Goal: Task Accomplishment & Management: Manage account settings

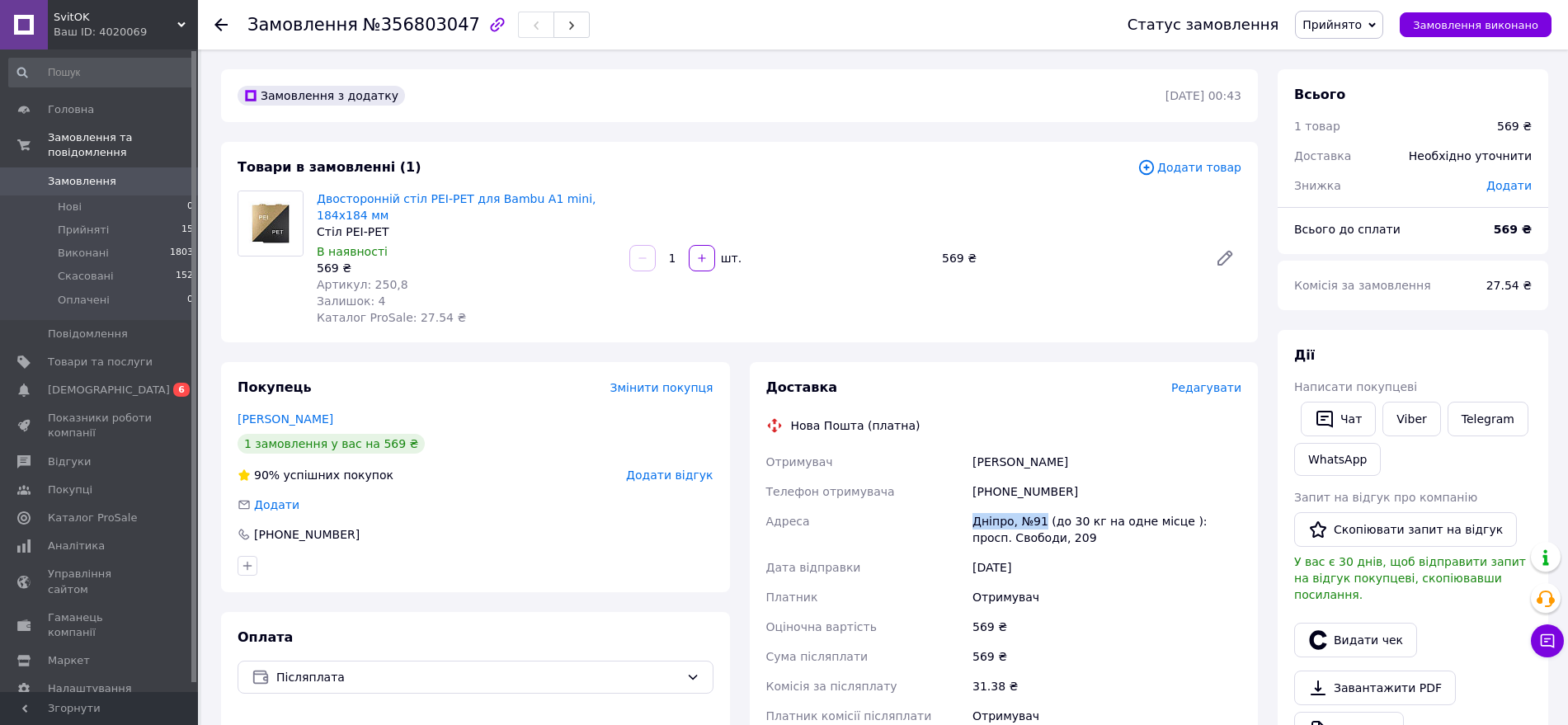
drag, startPoint x: 967, startPoint y: 520, endPoint x: 1039, endPoint y: 519, distance: 72.0
click at [1039, 519] on div "Отримувач [PERSON_NAME] отримувача [PHONE_NUMBER] Адреса Дніпро, №91 (до 30 кг …" at bounding box center [1004, 589] width 482 height 284
click at [1466, 37] on div "Статус замовлення Прийнято Виконано Скасовано Оплачено Замовлення виконано" at bounding box center [1331, 24] width 441 height 28
click at [1466, 31] on button "Замовлення виконано" at bounding box center [1475, 25] width 152 height 25
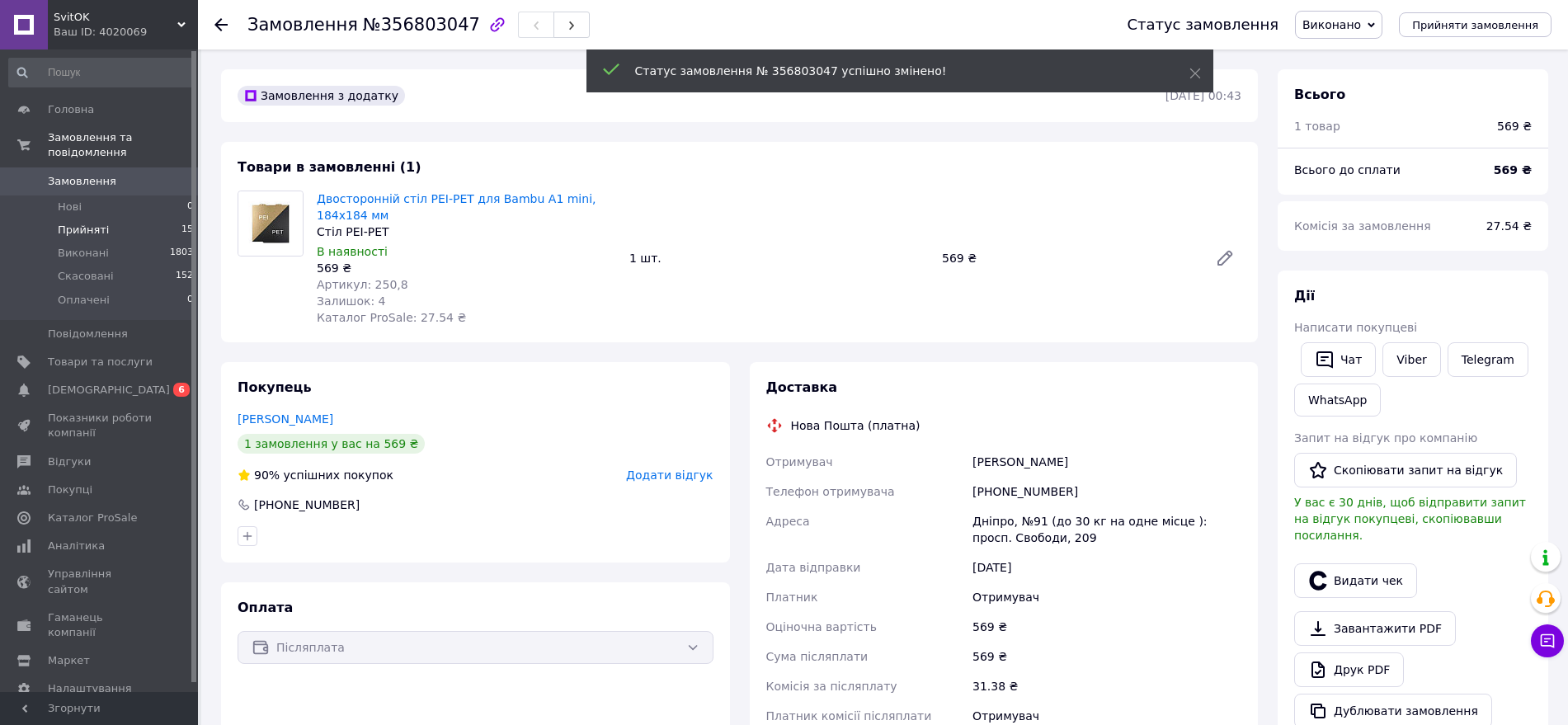
click at [95, 223] on span "Прийняті" at bounding box center [83, 230] width 51 height 15
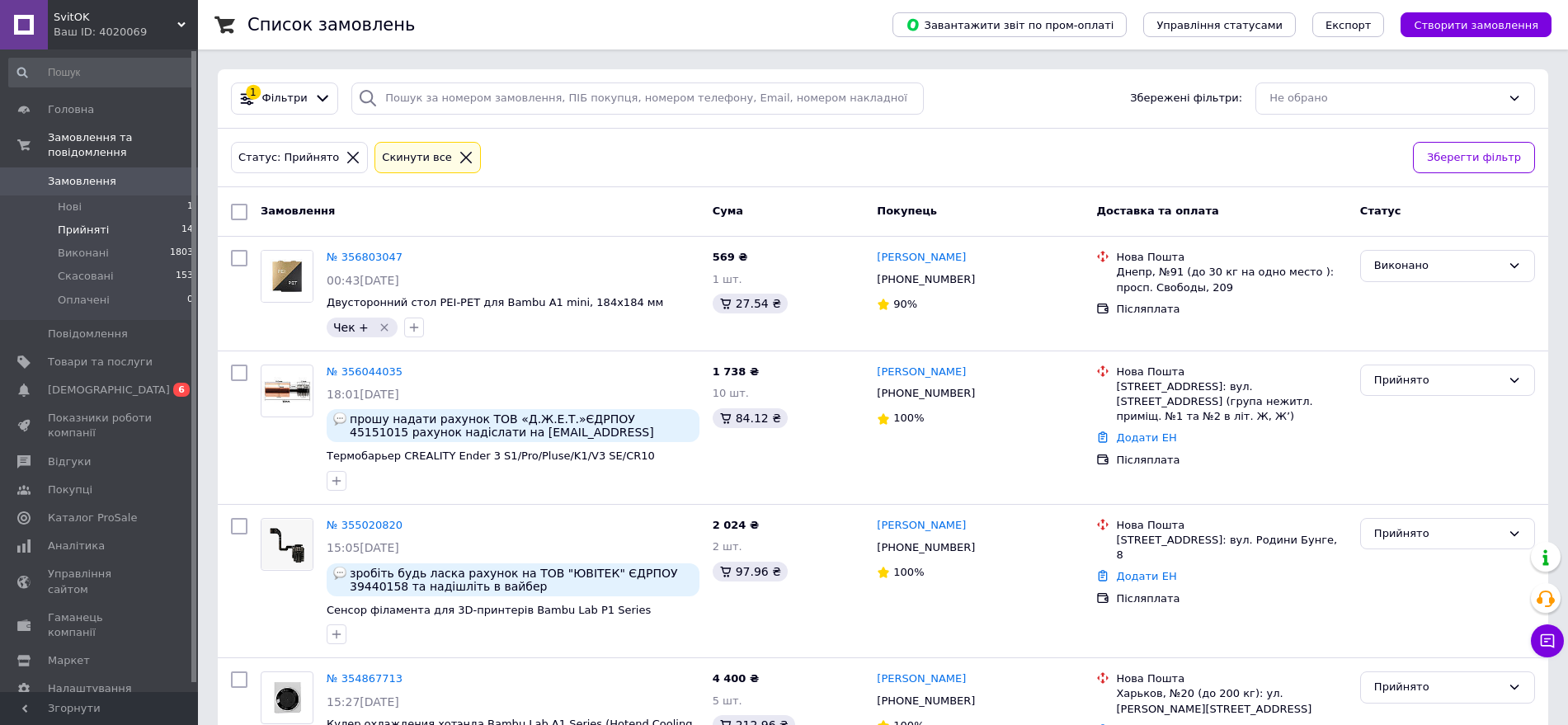
click at [87, 223] on span "Прийняті" at bounding box center [83, 230] width 51 height 15
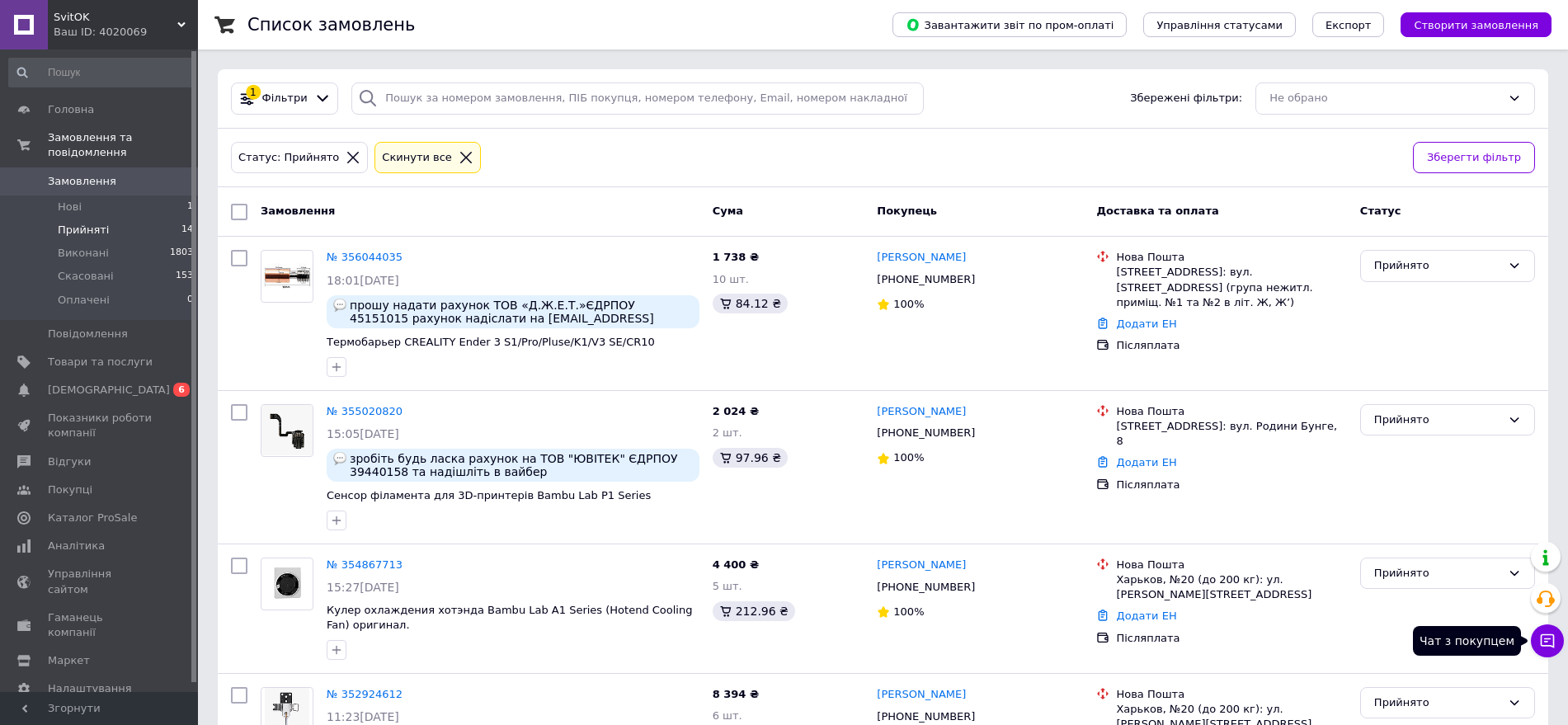
click at [1561, 642] on button "Чат з покупцем" at bounding box center [1547, 640] width 33 height 33
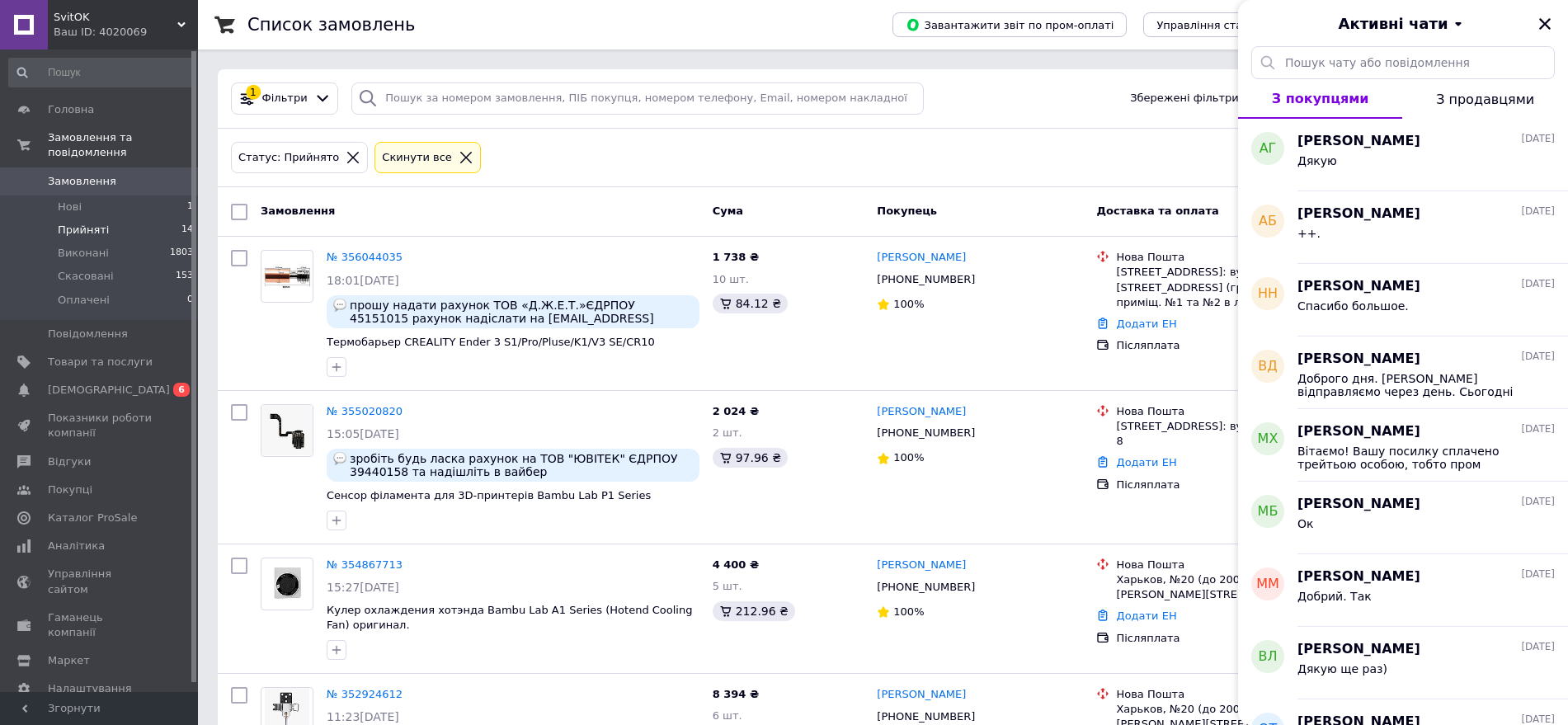
click at [98, 174] on span "Замовлення" at bounding box center [82, 182] width 69 height 15
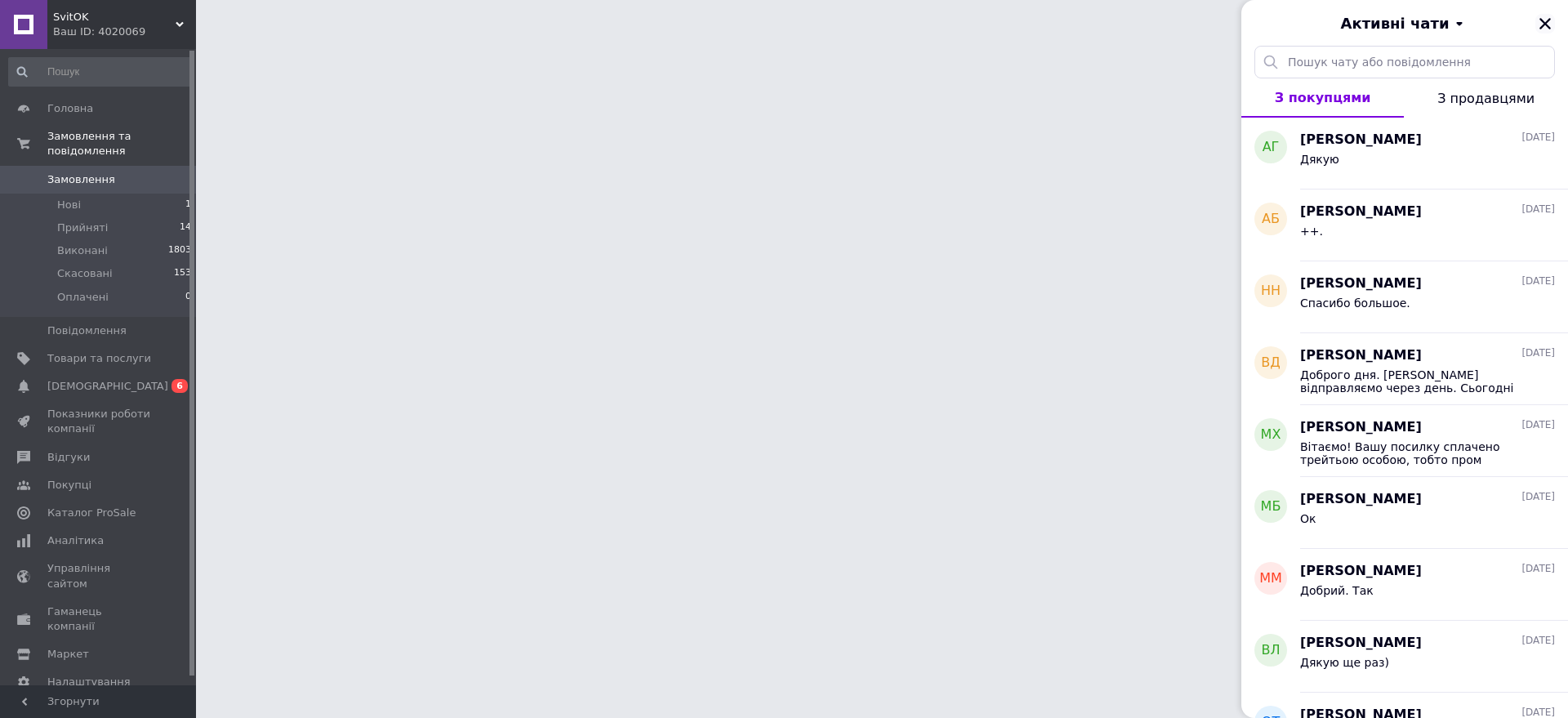
click at [1545, 27] on icon "Закрити" at bounding box center [1545, 24] width 15 height 15
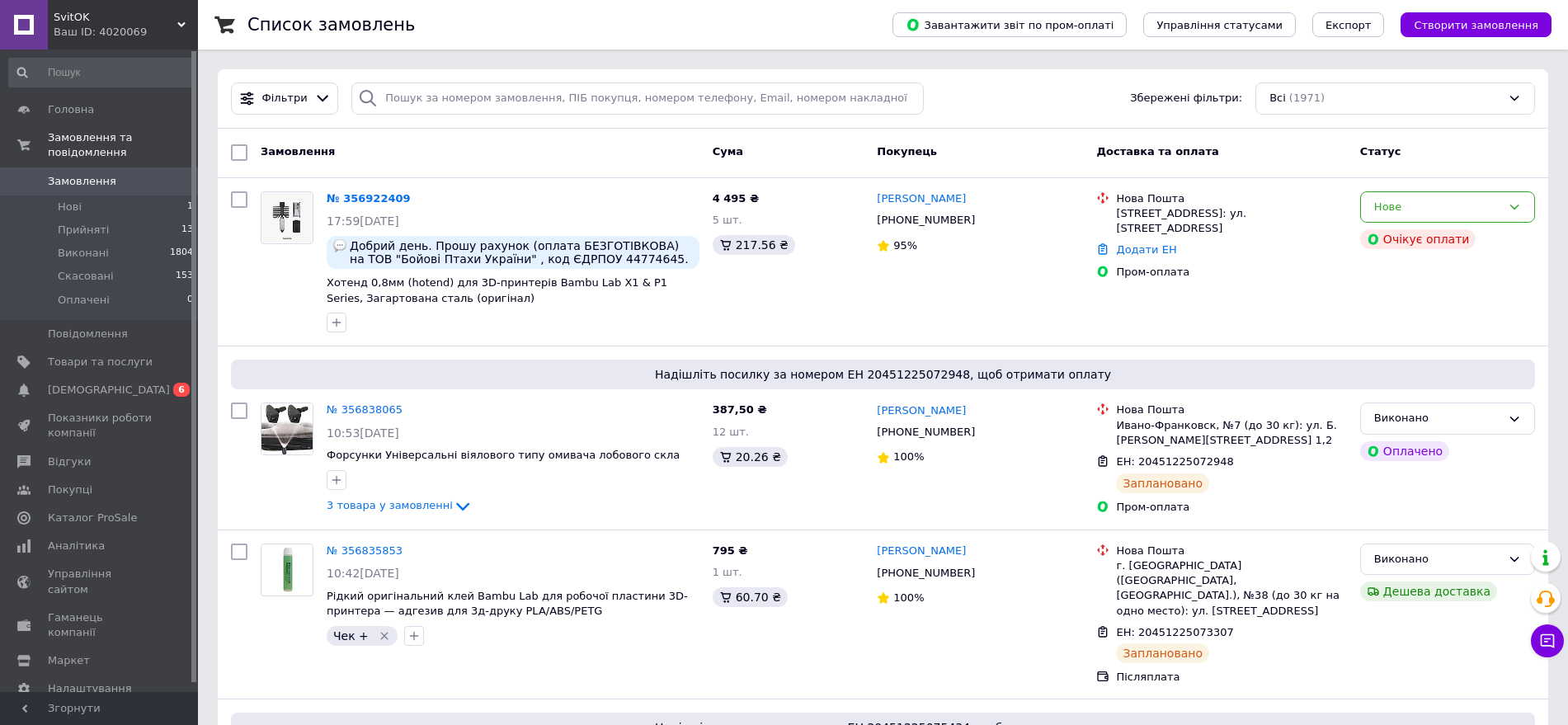
click at [77, 167] on link "Замовлення 0" at bounding box center [101, 181] width 203 height 28
